Goal: Browse casually

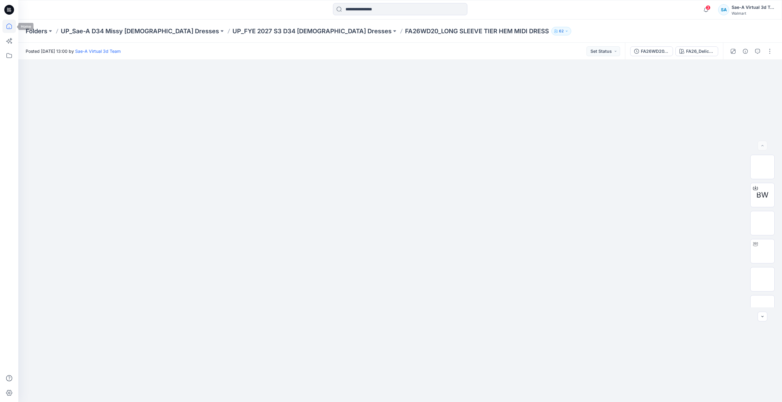
click at [4, 28] on icon at bounding box center [8, 26] width 13 height 13
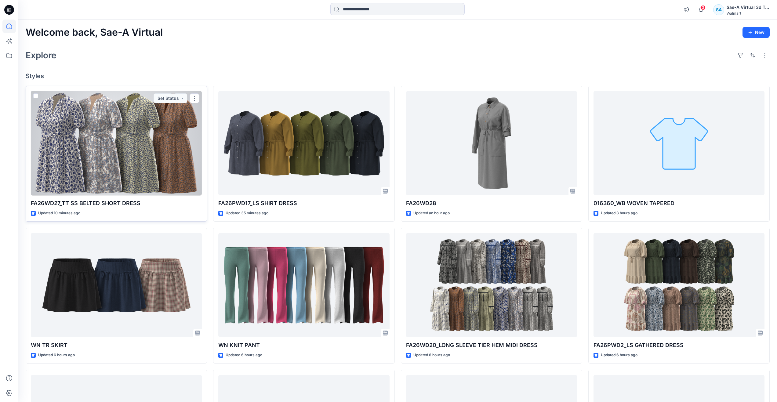
click at [138, 143] on div at bounding box center [116, 143] width 171 height 105
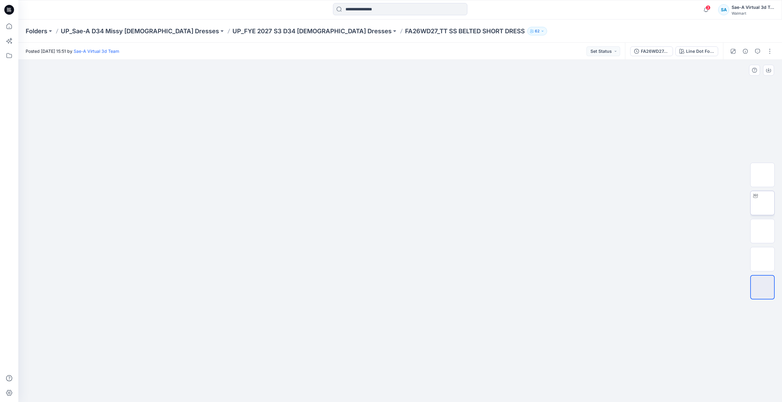
click at [762, 203] on img at bounding box center [762, 203] width 0 height 0
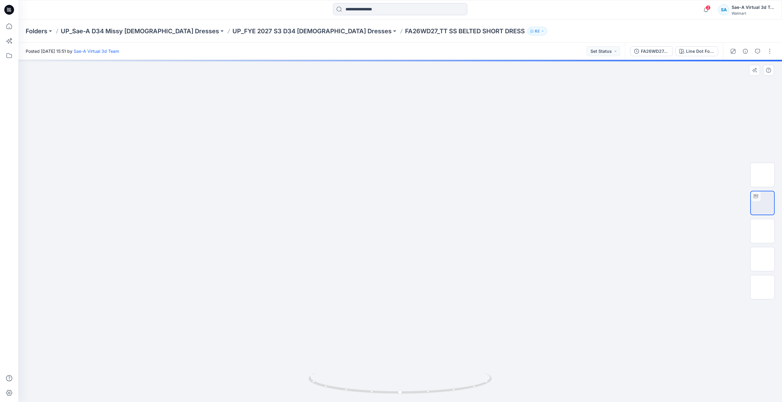
drag, startPoint x: 431, startPoint y: 347, endPoint x: 431, endPoint y: 297, distance: 50.4
drag, startPoint x: 402, startPoint y: 392, endPoint x: 410, endPoint y: 365, distance: 28.5
click at [410, 365] on div at bounding box center [400, 231] width 764 height 342
drag, startPoint x: 13, startPoint y: 27, endPoint x: 16, endPoint y: 24, distance: 3.9
click at [13, 27] on icon at bounding box center [8, 26] width 13 height 13
